Goal: Navigation & Orientation: Find specific page/section

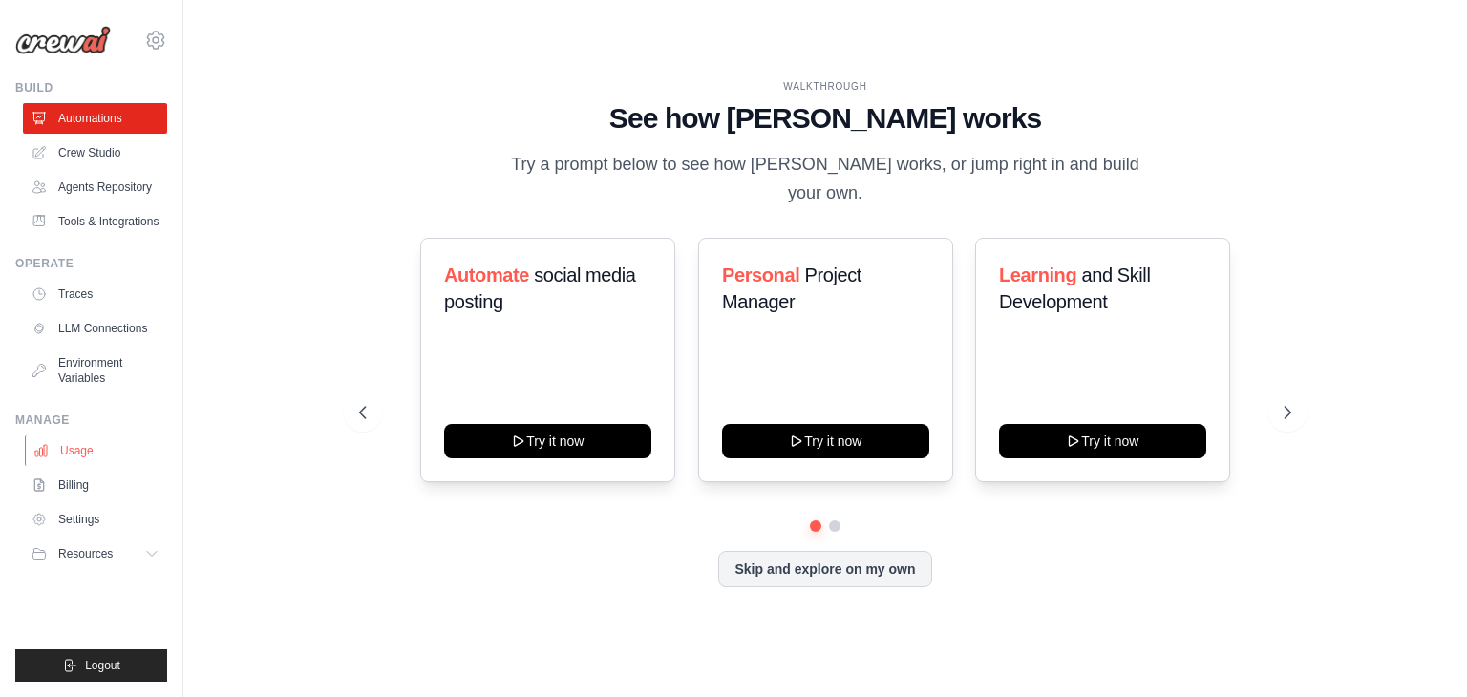
click at [80, 455] on link "Usage" at bounding box center [97, 450] width 144 height 31
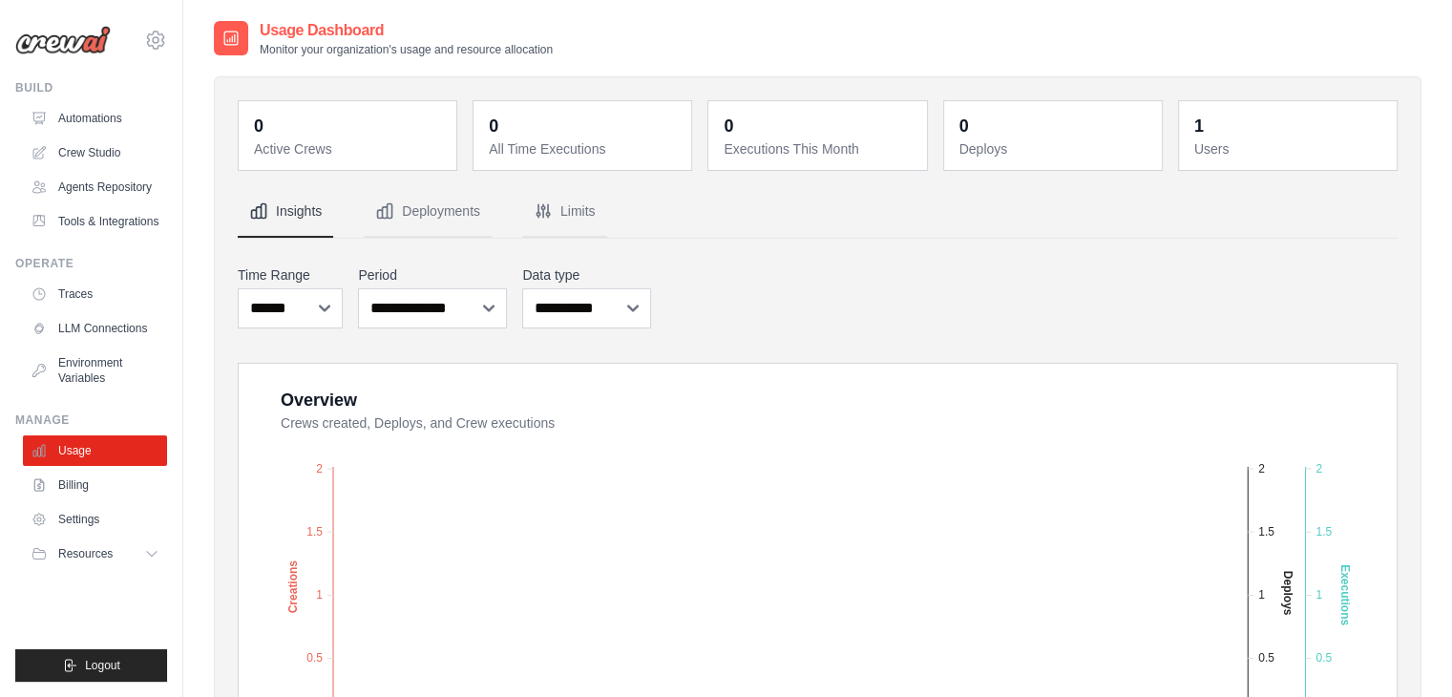
scroll to position [609, 0]
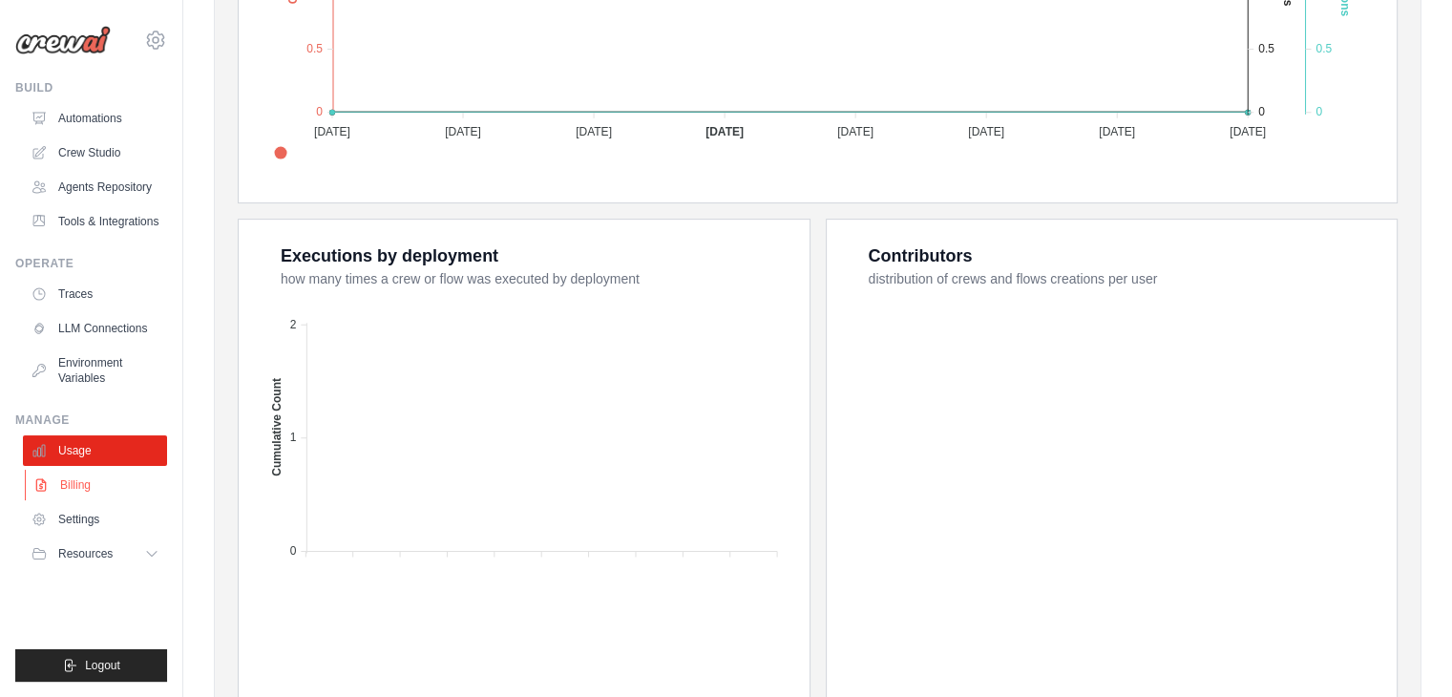
click at [84, 482] on link "Billing" at bounding box center [97, 485] width 144 height 31
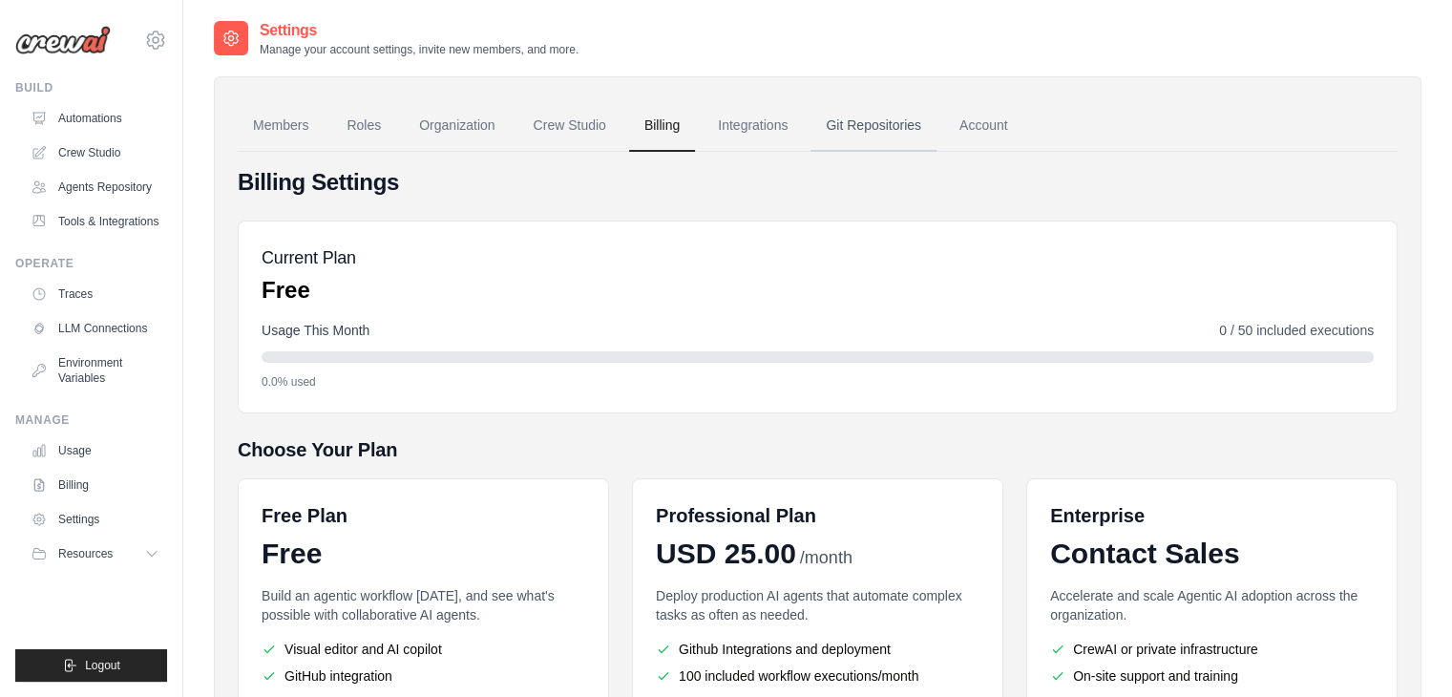
click at [877, 128] on link "Git Repositories" at bounding box center [874, 126] width 126 height 52
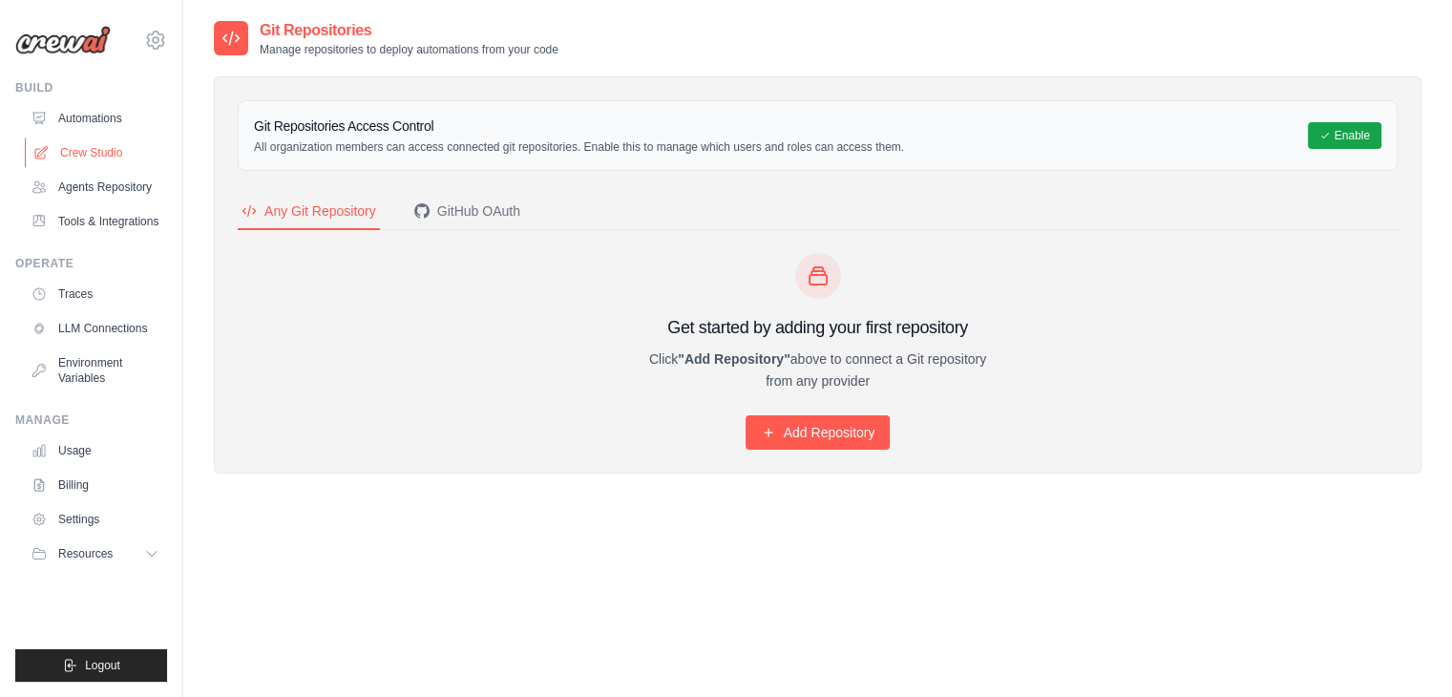
click at [102, 155] on link "Crew Studio" at bounding box center [97, 152] width 144 height 31
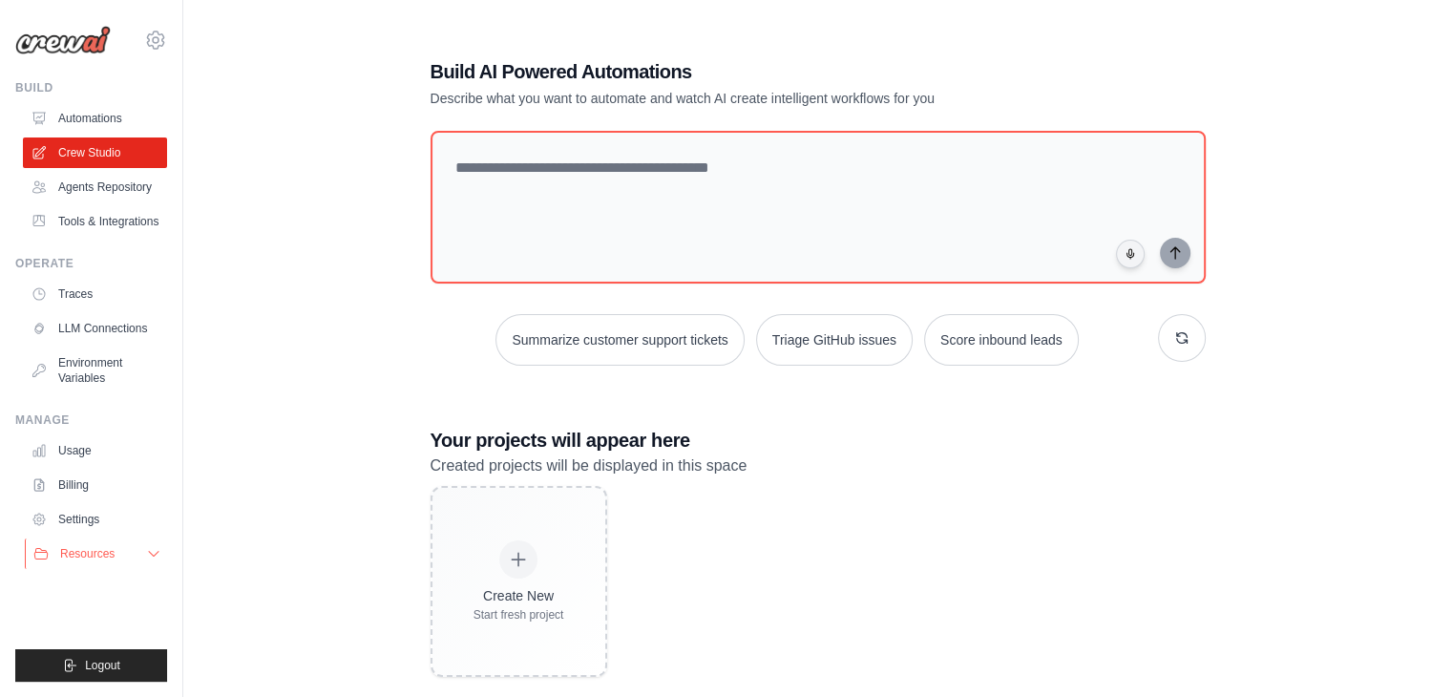
click at [96, 551] on span "Resources" at bounding box center [87, 553] width 54 height 15
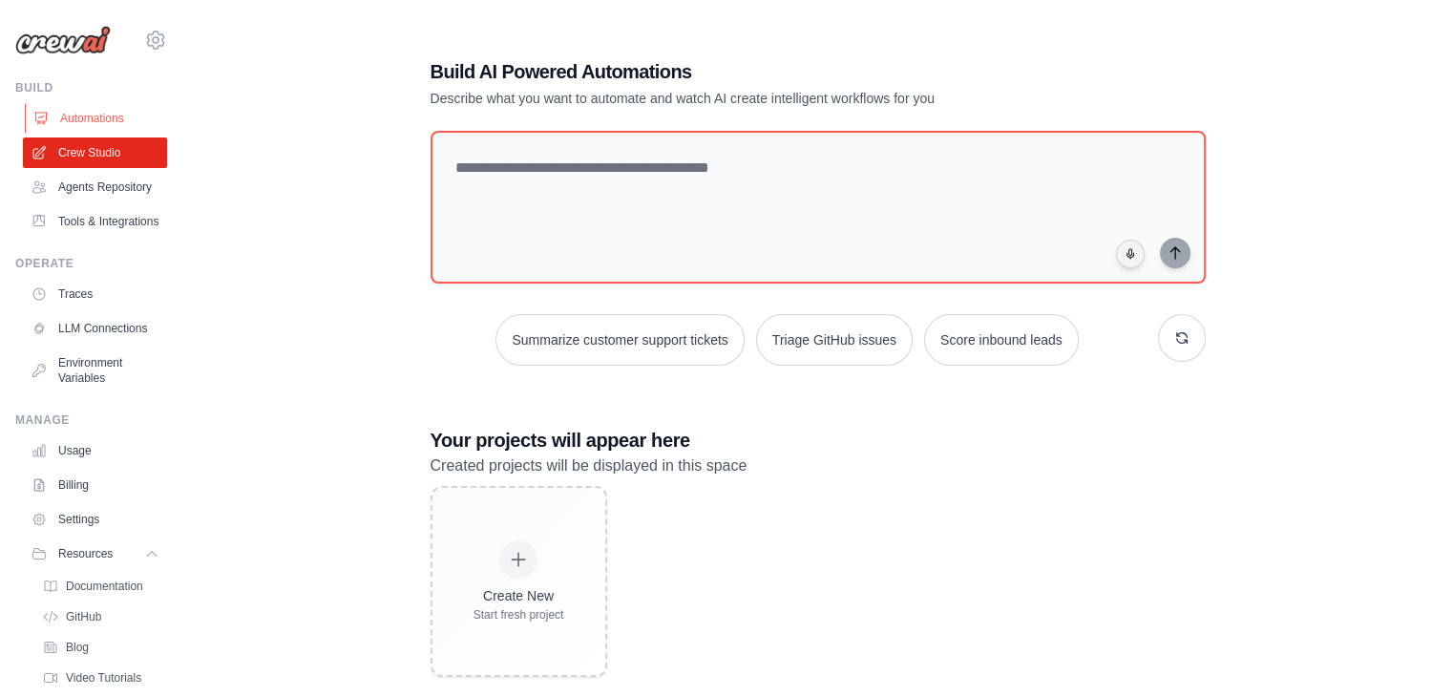
click at [92, 116] on link "Automations" at bounding box center [97, 118] width 144 height 31
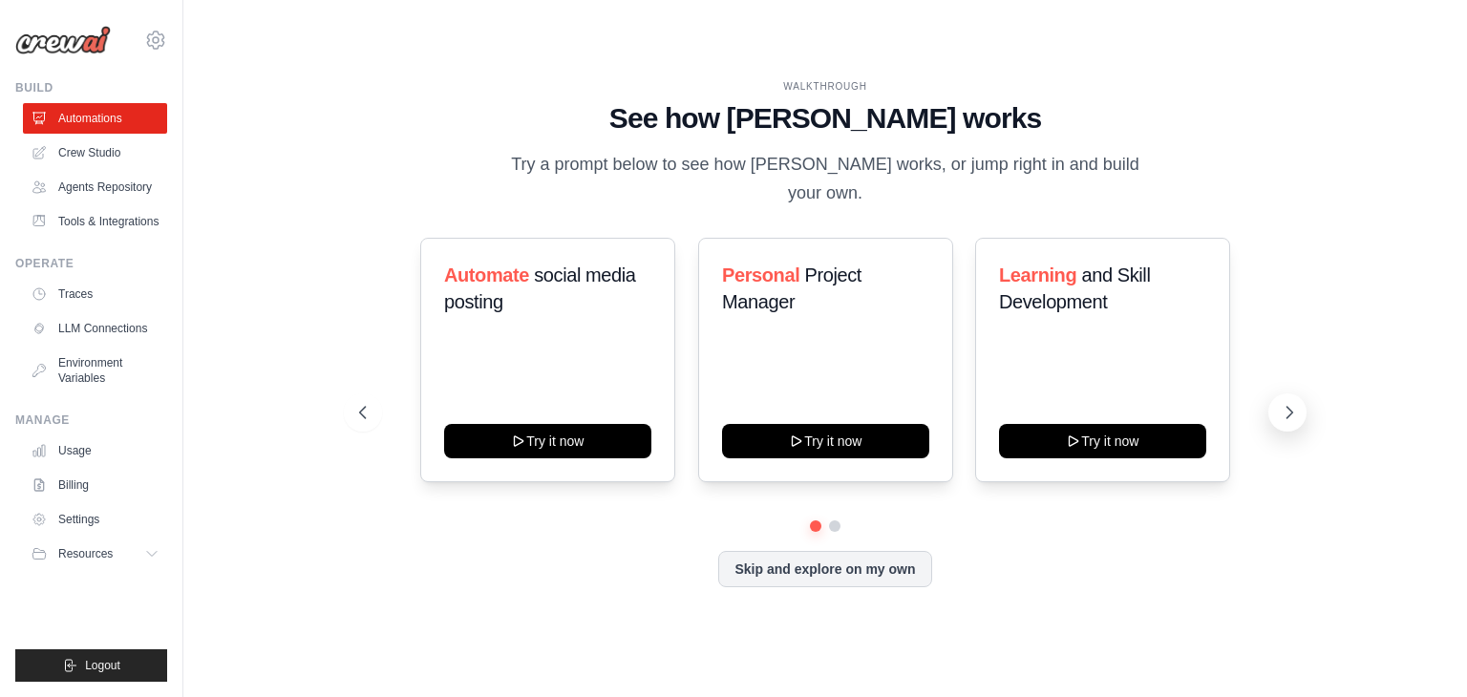
click at [1279, 403] on icon at bounding box center [1288, 412] width 19 height 19
click at [92, 226] on link "Tools & Integrations" at bounding box center [97, 221] width 144 height 31
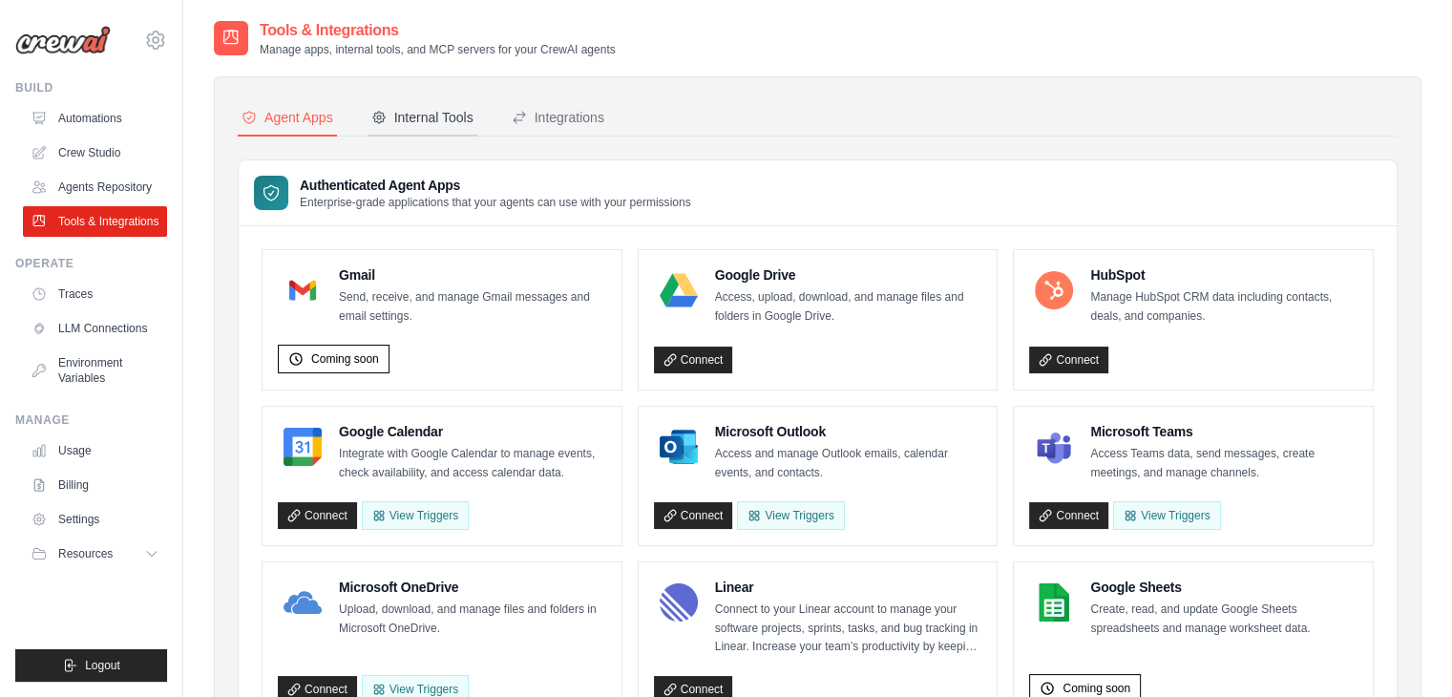
click at [425, 116] on div "Internal Tools" at bounding box center [422, 117] width 102 height 19
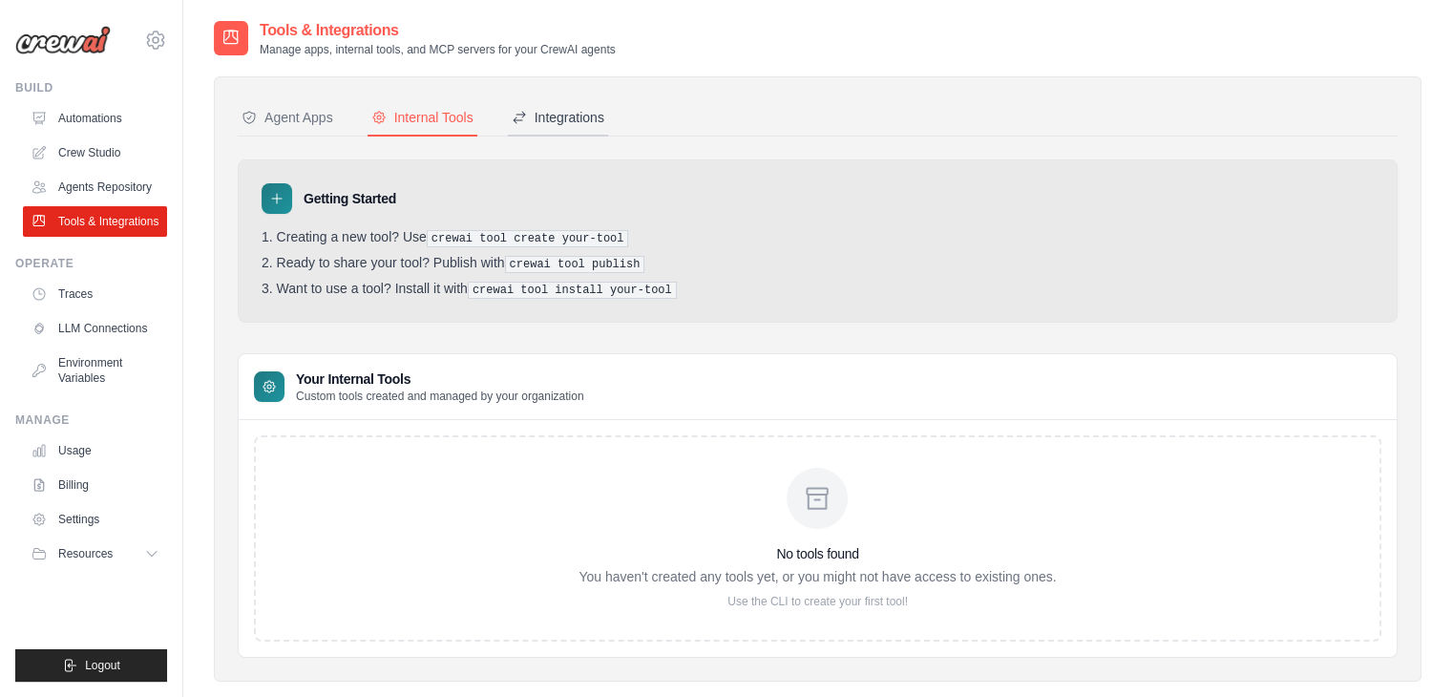
drag, startPoint x: 569, startPoint y: 113, endPoint x: 602, endPoint y: 105, distance: 33.4
click at [569, 113] on div "Integrations" at bounding box center [558, 117] width 93 height 19
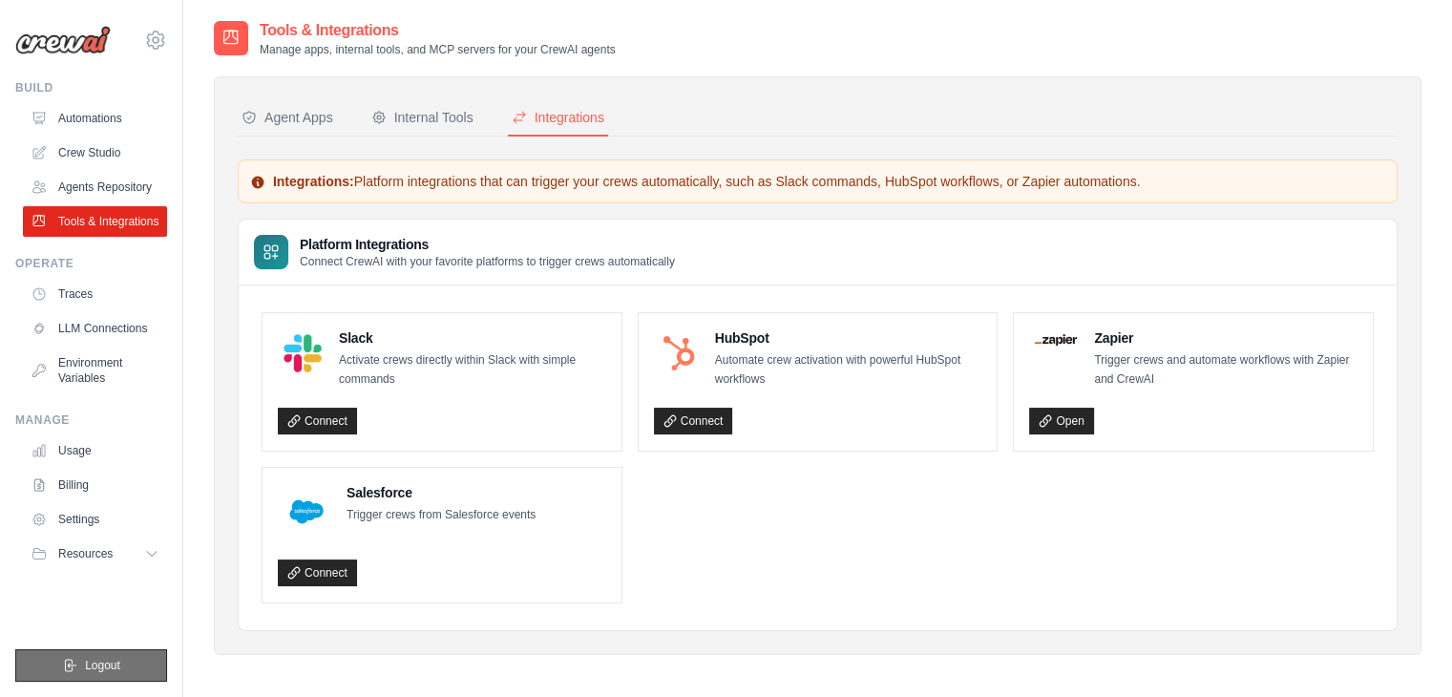
click at [102, 671] on span "Logout" at bounding box center [102, 665] width 35 height 15
